Goal: Check status: Check status

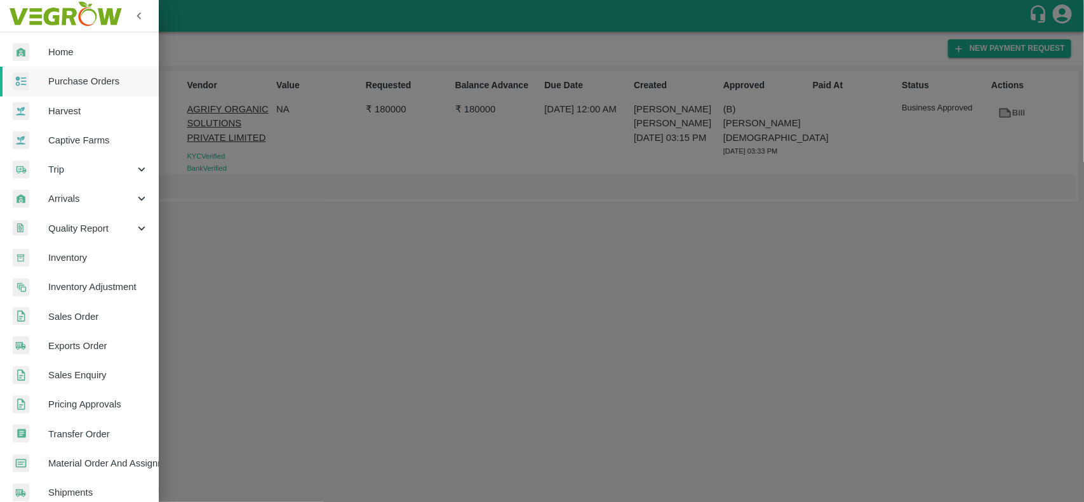
click at [239, 313] on div at bounding box center [542, 251] width 1084 height 502
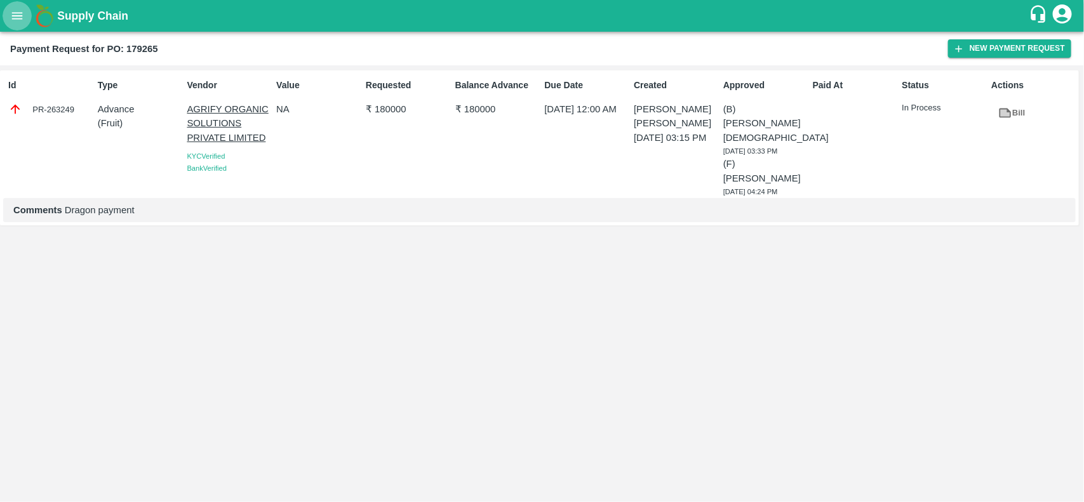
click at [14, 11] on icon "open drawer" at bounding box center [17, 16] width 14 height 14
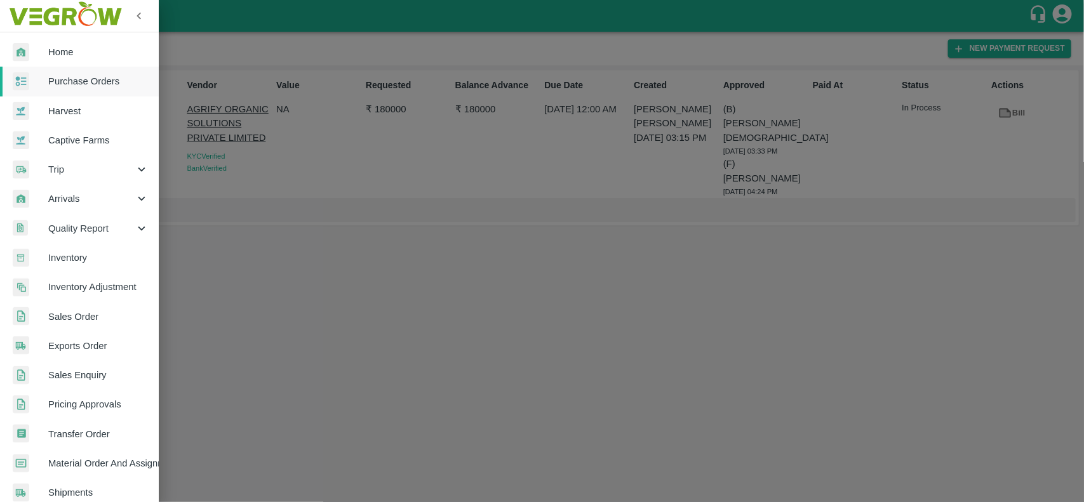
scroll to position [220, 0]
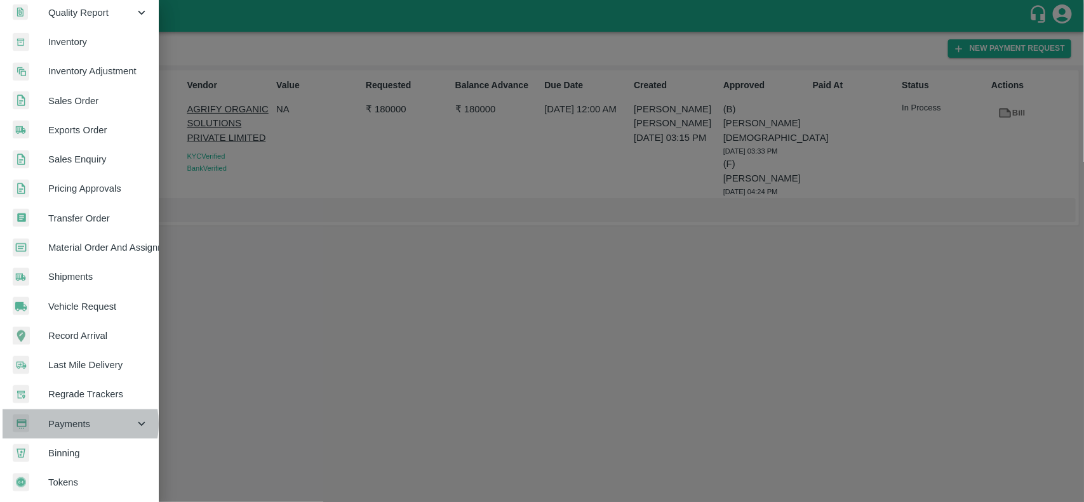
click at [74, 420] on span "Payments" at bounding box center [91, 424] width 86 height 14
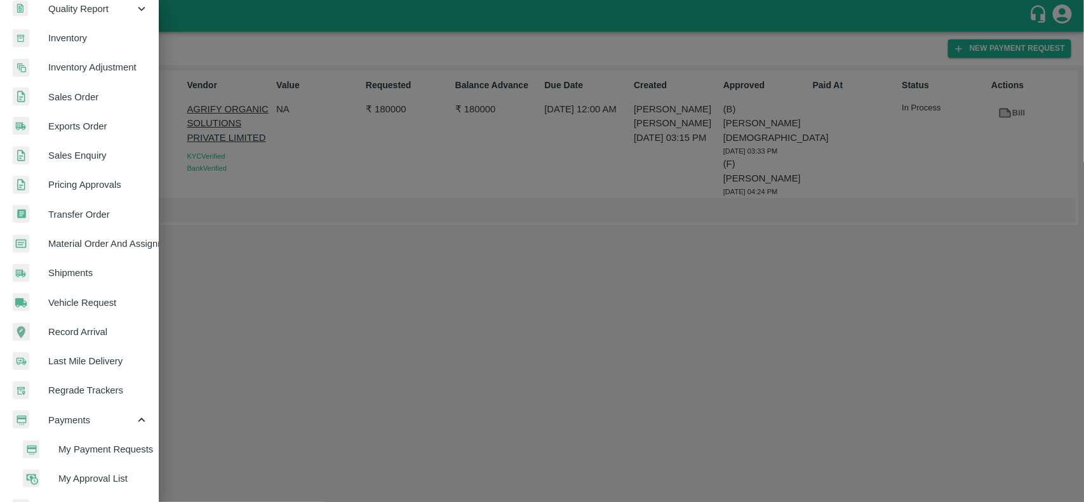
click at [110, 443] on span "My Payment Requests" at bounding box center [103, 450] width 90 height 14
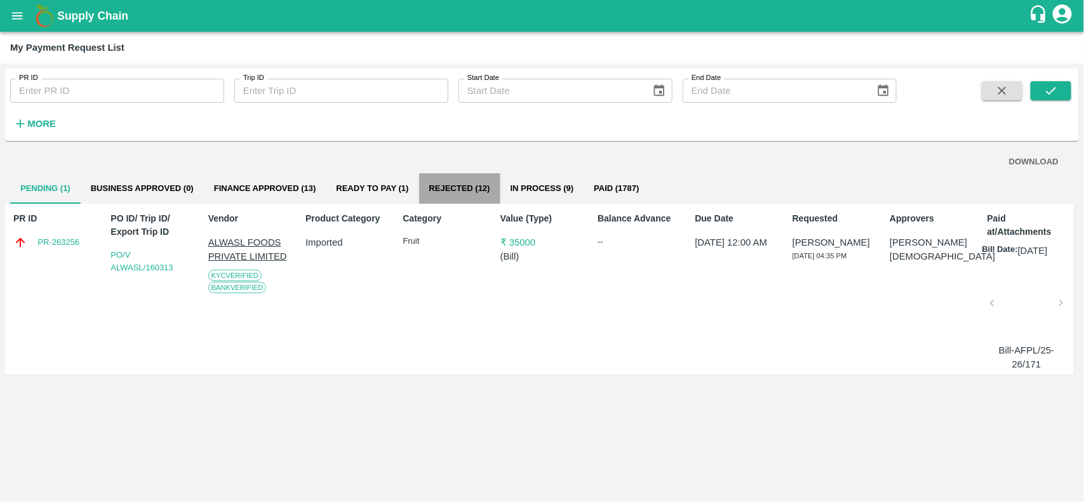
click at [458, 186] on button "Rejected (12)" at bounding box center [459, 188] width 81 height 30
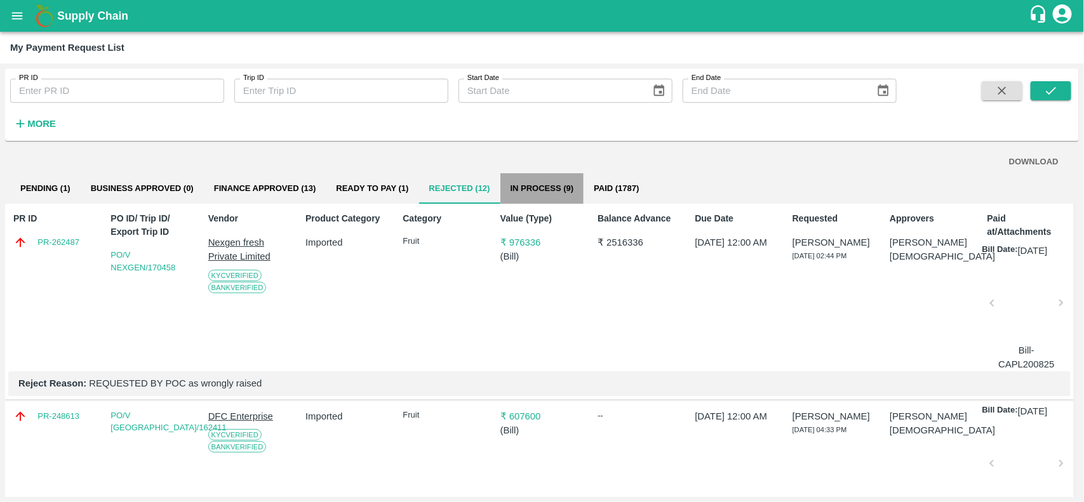
click at [544, 188] on button "In Process (9)" at bounding box center [542, 188] width 84 height 30
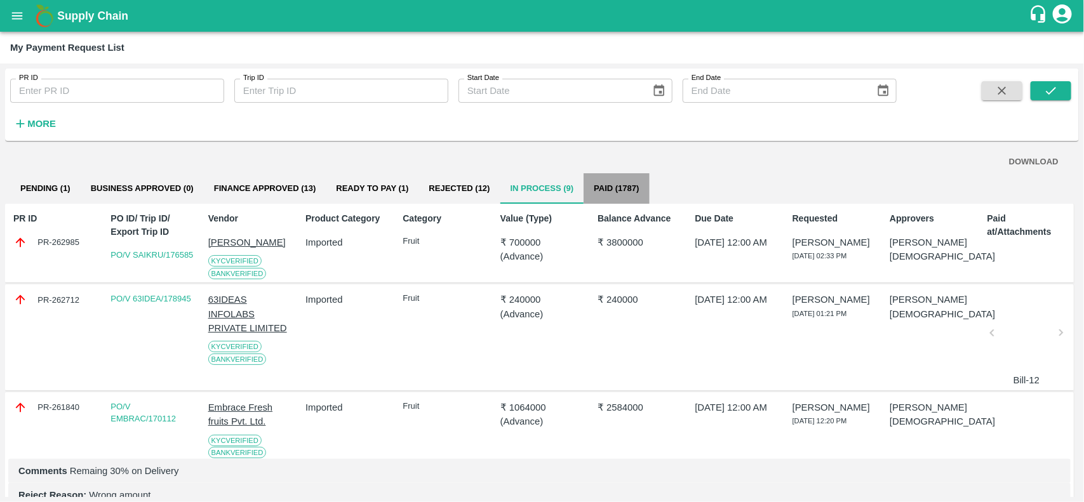
click at [621, 197] on button "Paid (1787)" at bounding box center [616, 188] width 65 height 30
